Goal: Task Accomplishment & Management: Complete application form

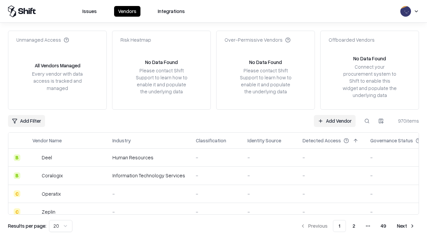
click at [335, 121] on link "Add Vendor" at bounding box center [335, 121] width 42 height 12
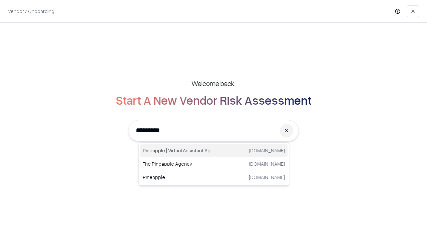
click at [214, 151] on div "Pineapple | Virtual Assistant Agency [DOMAIN_NAME]" at bounding box center [213, 150] width 147 height 13
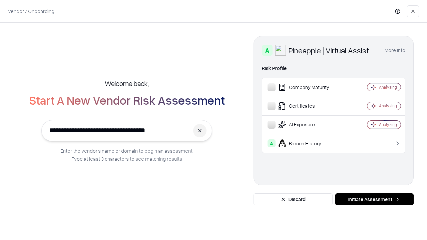
type input "**********"
click at [374, 199] on button "Initiate Assessment" at bounding box center [374, 199] width 78 height 12
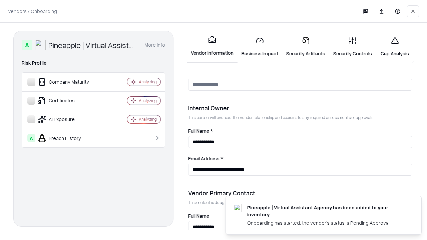
scroll to position [346, 0]
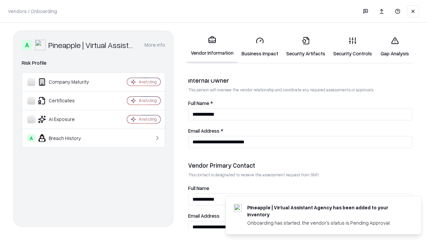
click at [260, 47] on link "Business Impact" at bounding box center [259, 46] width 45 height 31
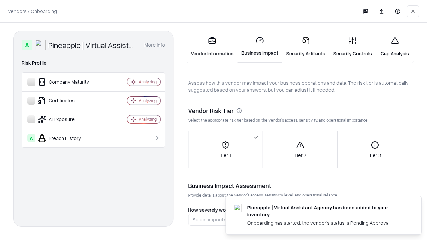
click at [306, 47] on link "Security Artifacts" at bounding box center [305, 46] width 47 height 31
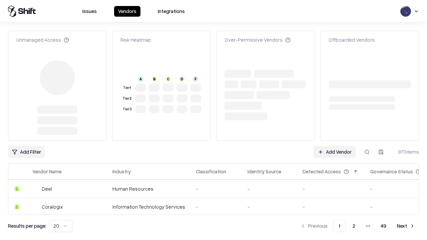
click at [335, 146] on link "Add Vendor" at bounding box center [335, 152] width 42 height 12
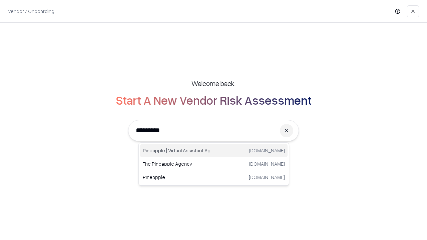
click at [214, 151] on div "Pineapple | Virtual Assistant Agency [DOMAIN_NAME]" at bounding box center [213, 150] width 147 height 13
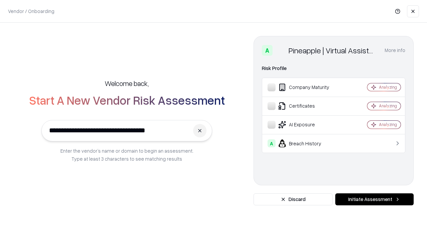
type input "**********"
click at [374, 199] on button "Initiate Assessment" at bounding box center [374, 199] width 78 height 12
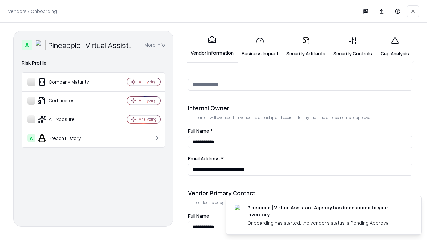
scroll to position [346, 0]
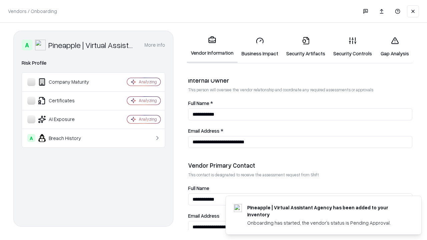
click at [395, 47] on link "Gap Analysis" at bounding box center [395, 46] width 38 height 31
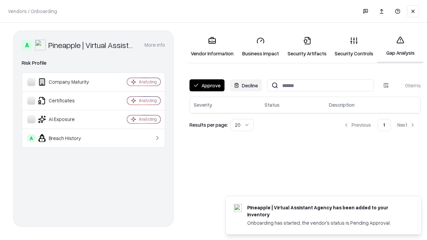
click at [207, 85] on button "Approve" at bounding box center [206, 85] width 35 height 12
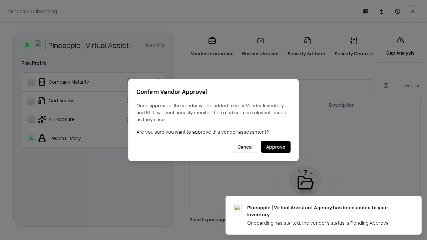
click at [275, 147] on button "Approve" at bounding box center [276, 147] width 30 height 12
